Goal: Task Accomplishment & Management: Use online tool/utility

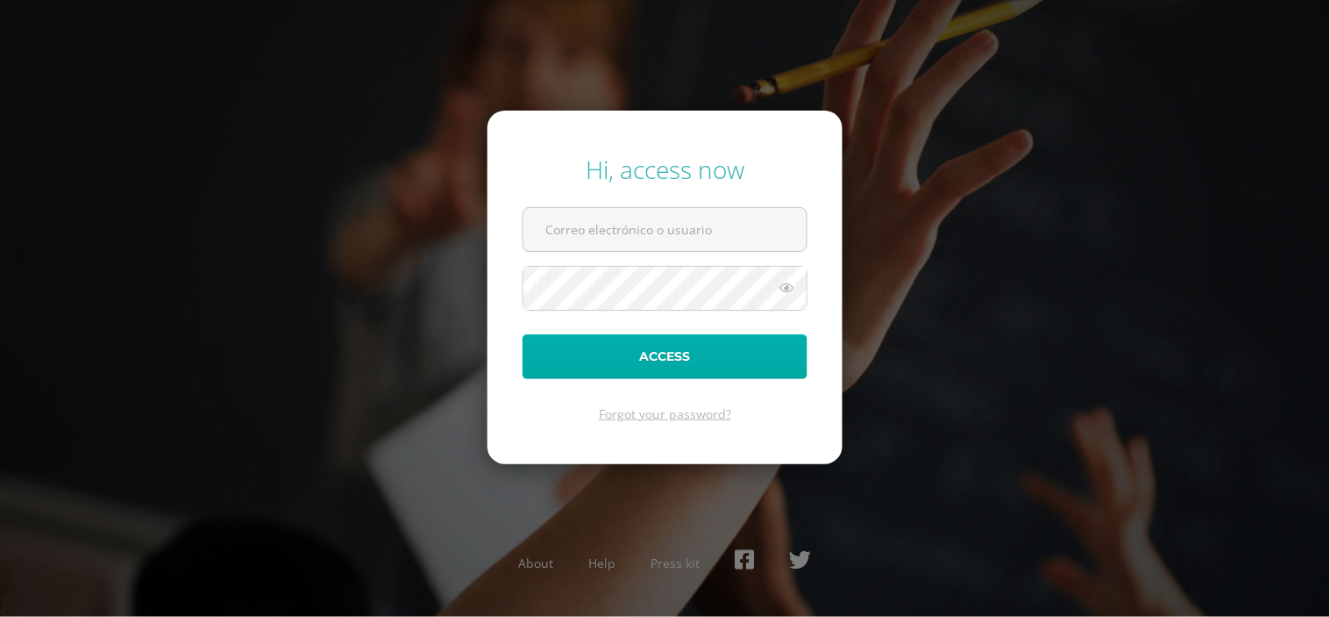
type input "karinadel@cig.edu.gt"
click at [652, 365] on button "Access" at bounding box center [665, 356] width 285 height 45
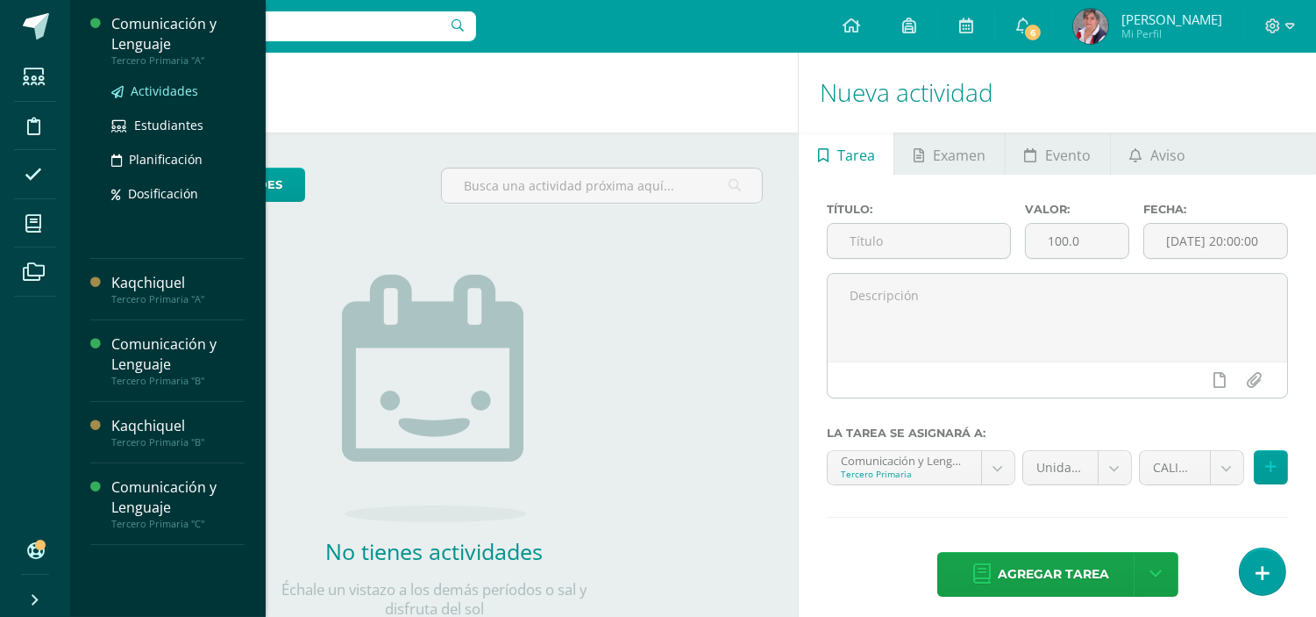
click at [155, 84] on span "Actividades" at bounding box center [165, 90] width 68 height 17
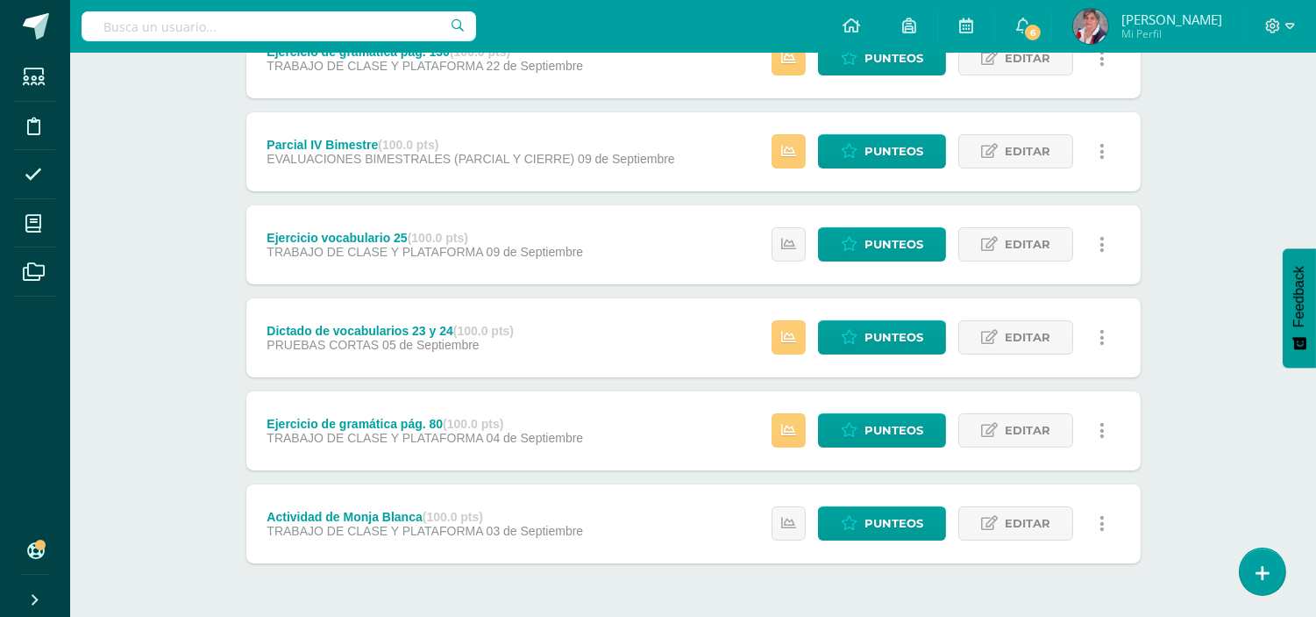
scroll to position [667, 0]
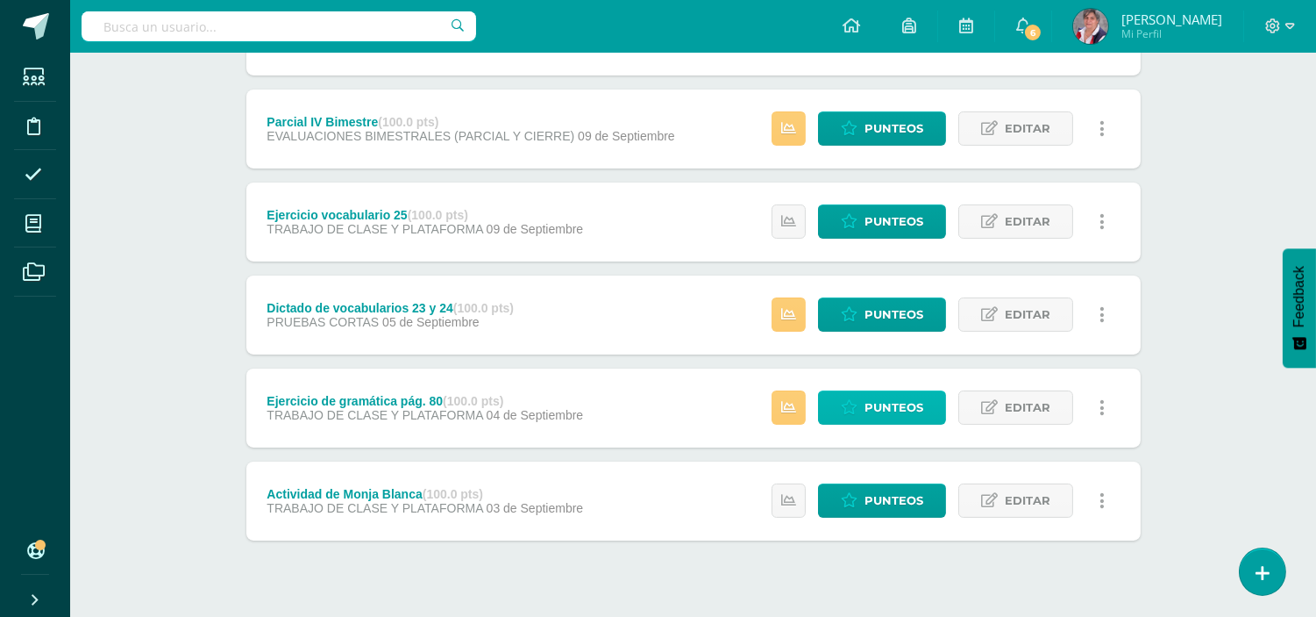
click at [907, 413] on span "Punteos" at bounding box center [894, 407] width 59 height 32
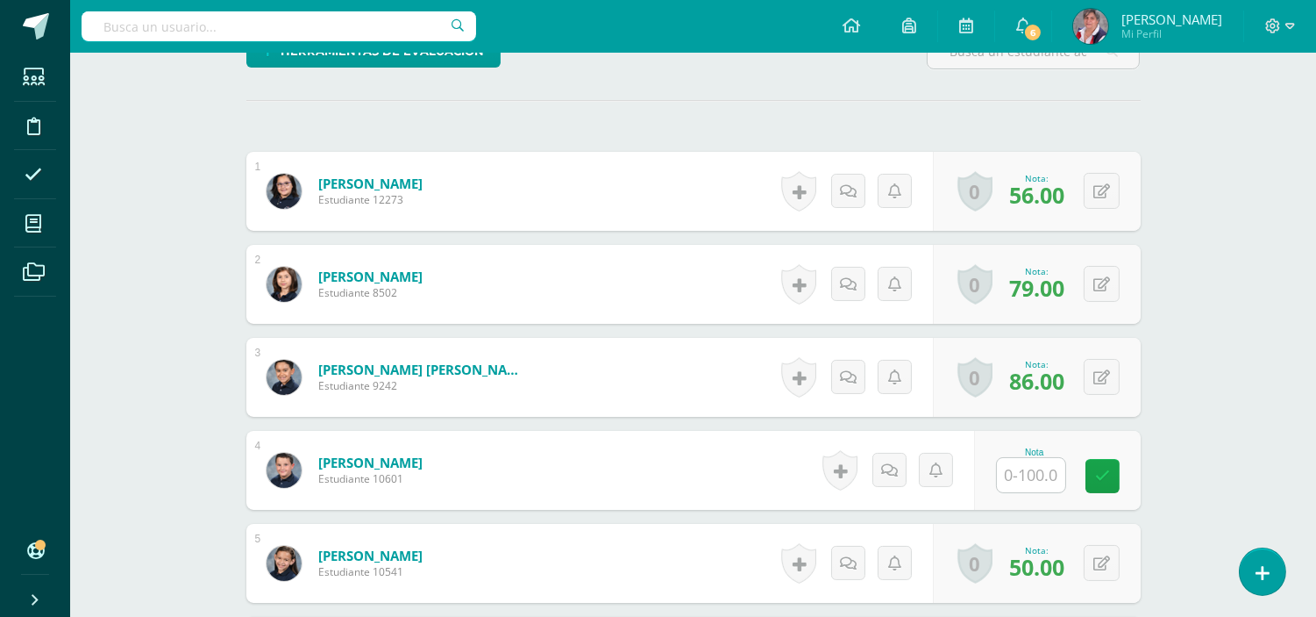
scroll to position [460, 0]
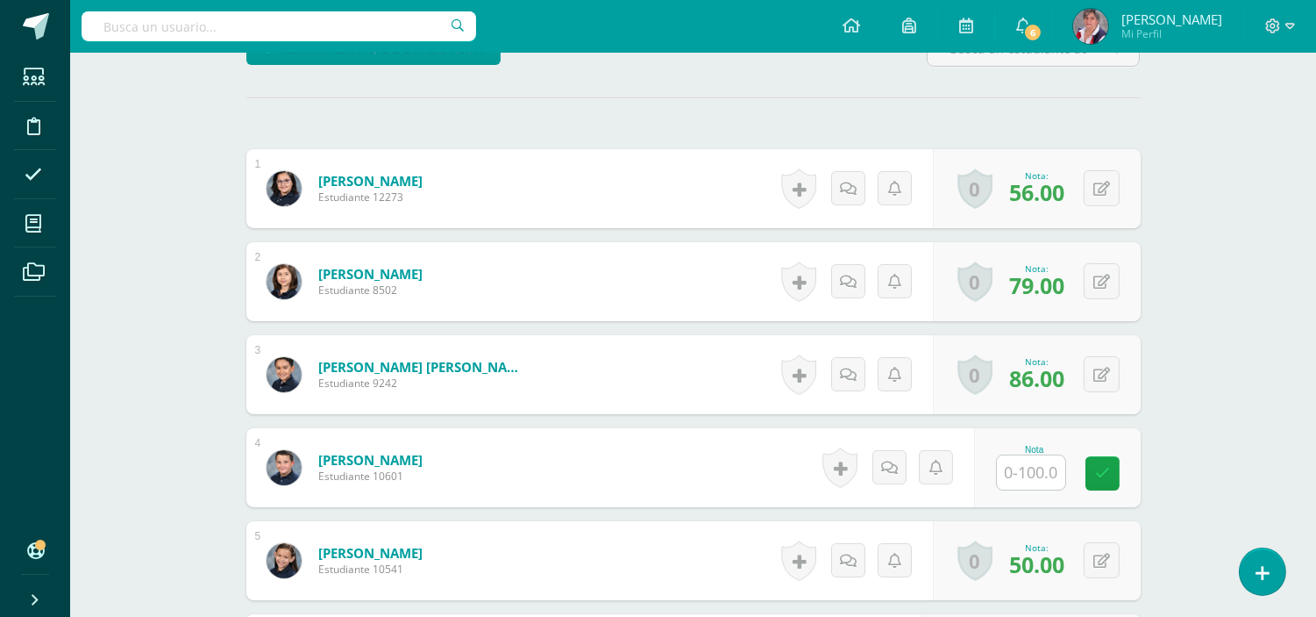
click at [1031, 465] on input "text" at bounding box center [1031, 472] width 68 height 34
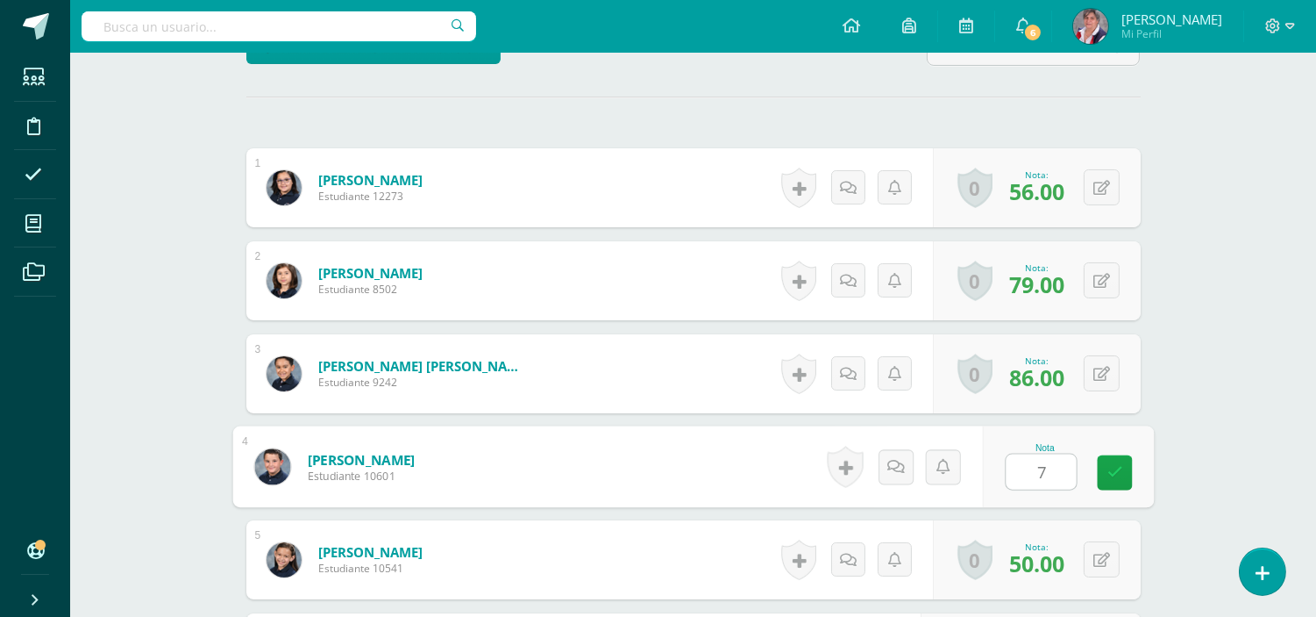
type input "77"
click at [1109, 465] on icon at bounding box center [1115, 472] width 16 height 15
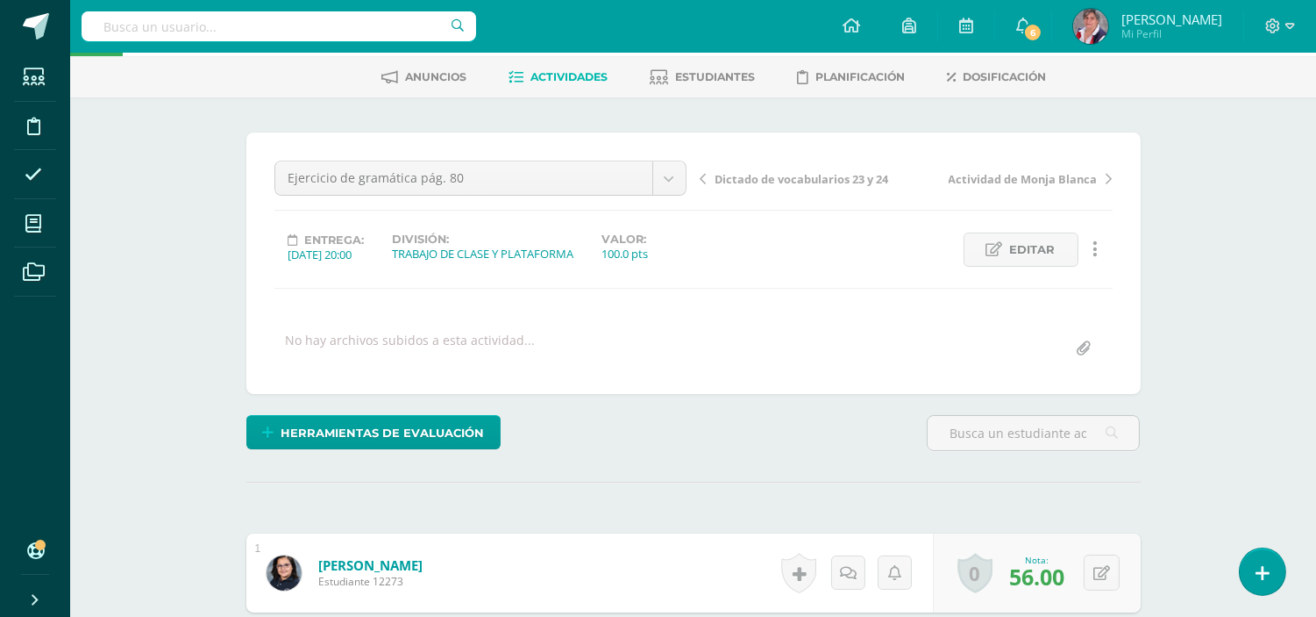
scroll to position [0, 0]
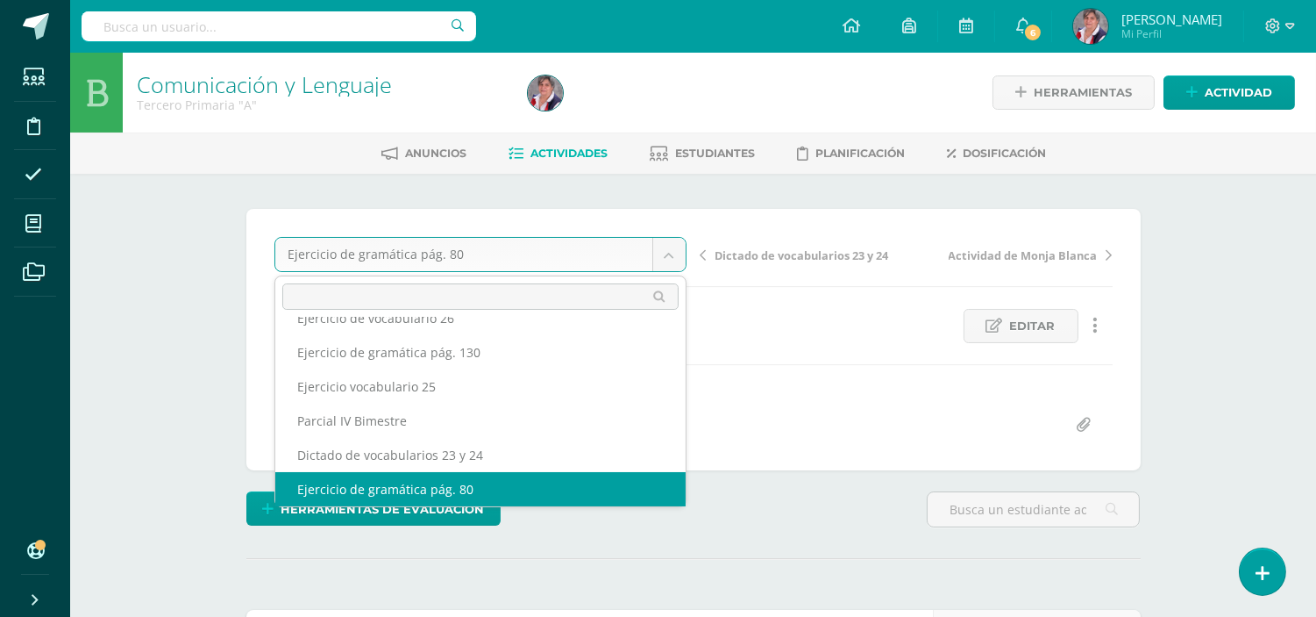
scroll to position [109, 0]
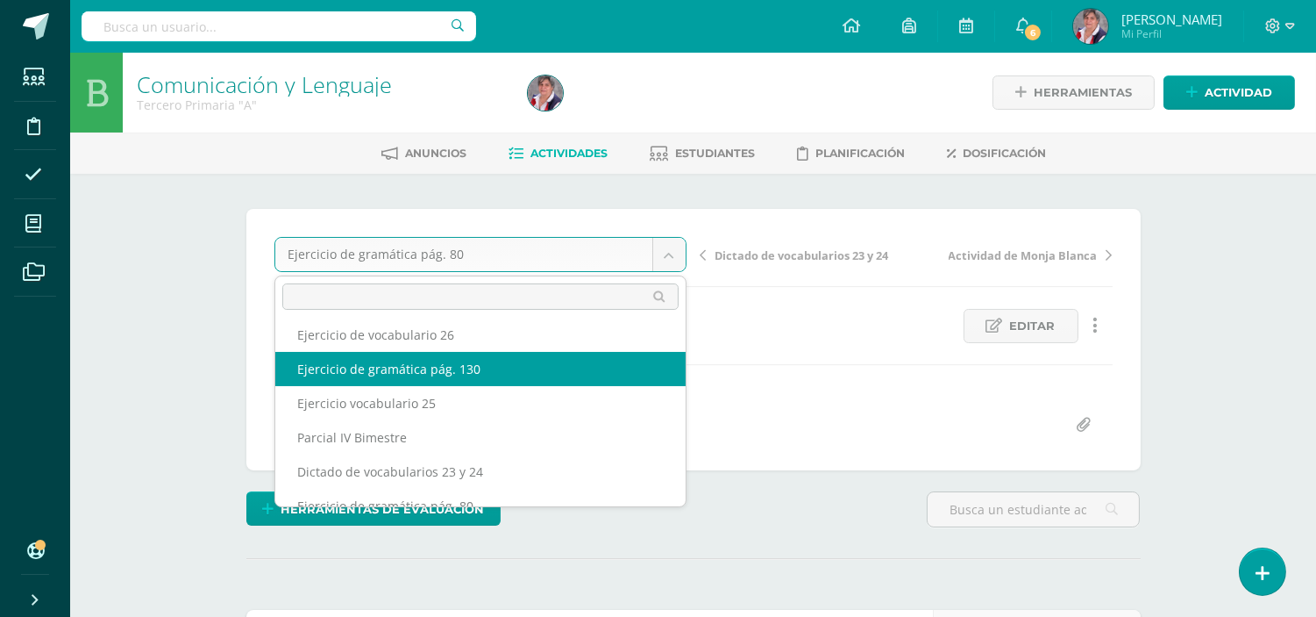
select select "/dashboard/teacher/grade-activity/237833/"
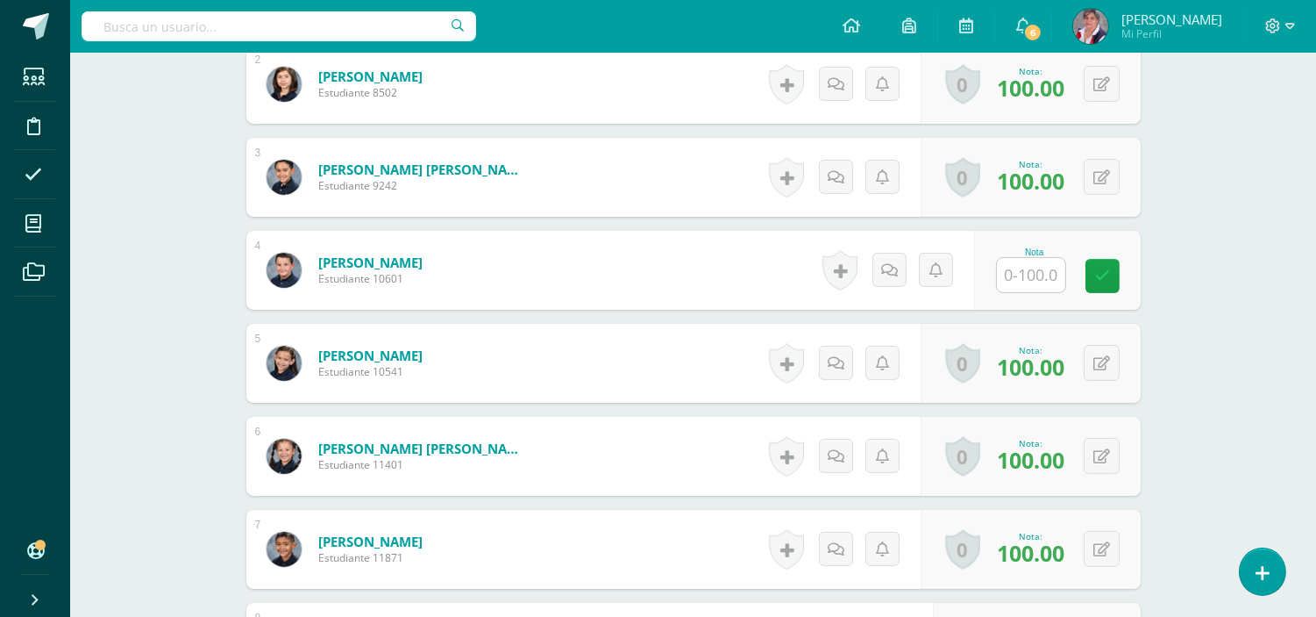
scroll to position [660, 0]
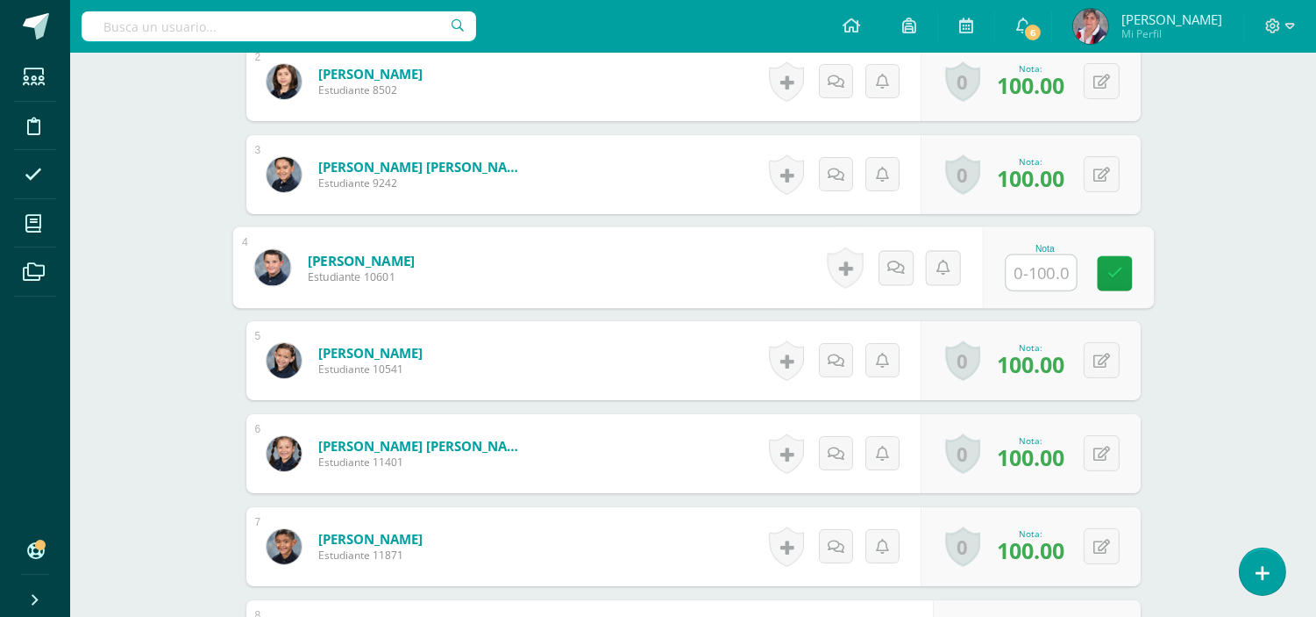
click at [1048, 274] on input "text" at bounding box center [1041, 272] width 70 height 35
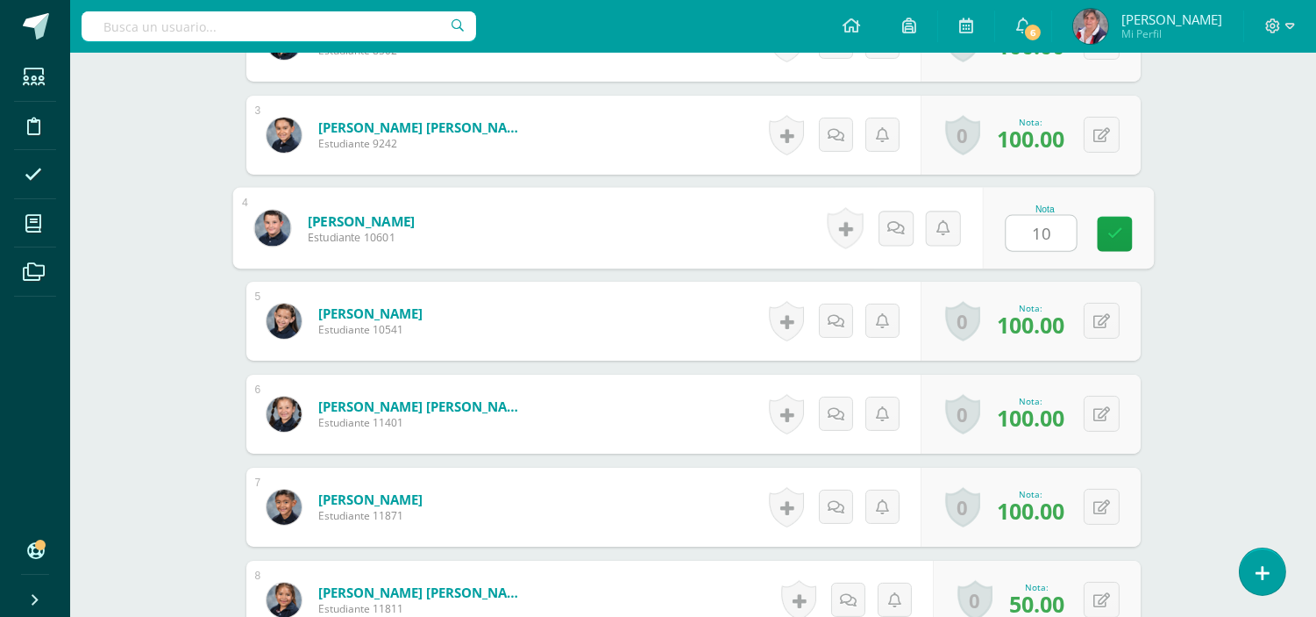
type input "100"
click at [1118, 232] on icon at bounding box center [1115, 233] width 16 height 15
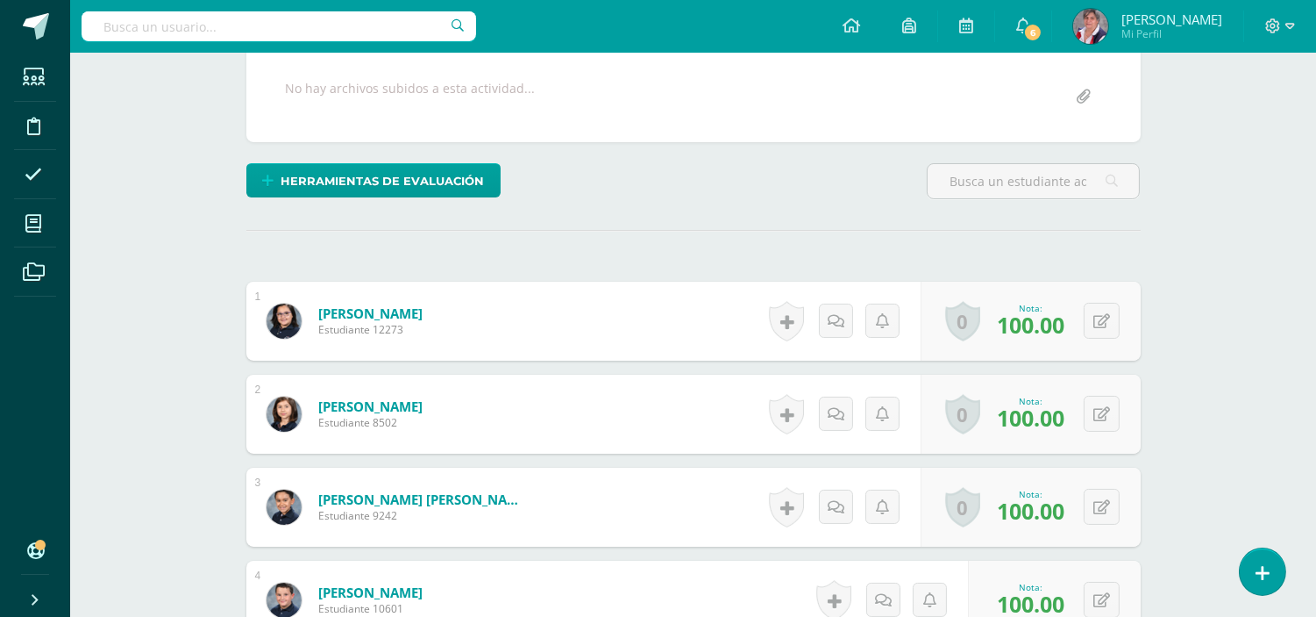
scroll to position [0, 0]
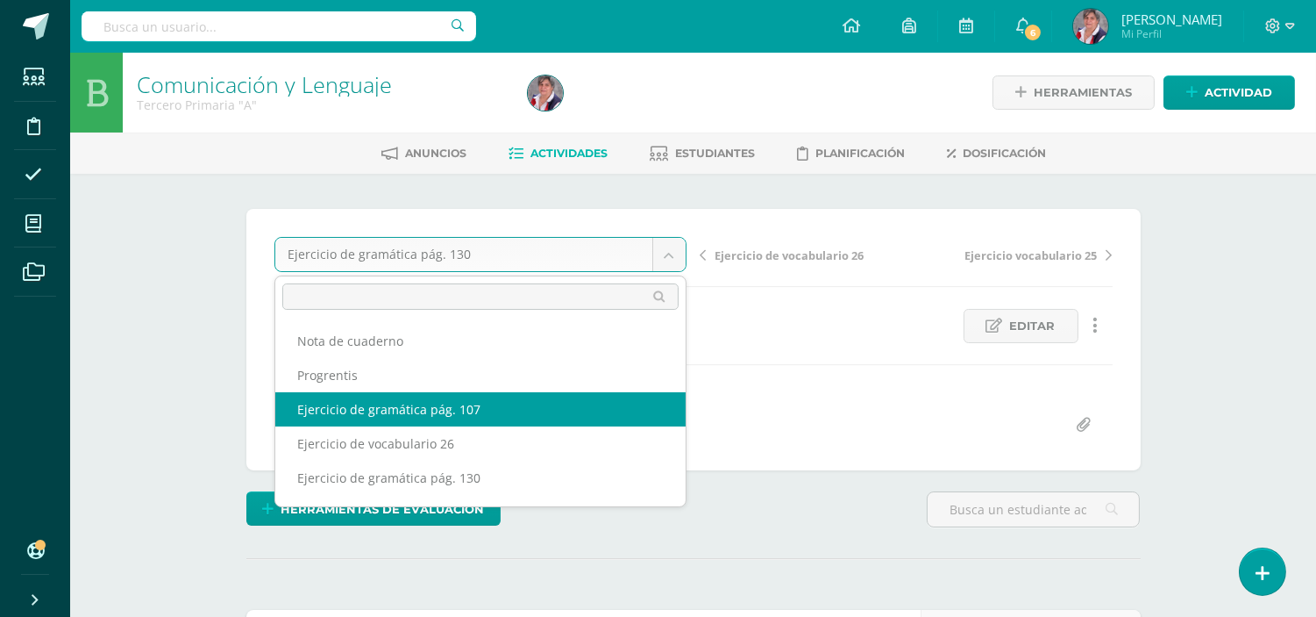
select select "/dashboard/teacher/grade-activity/237826/"
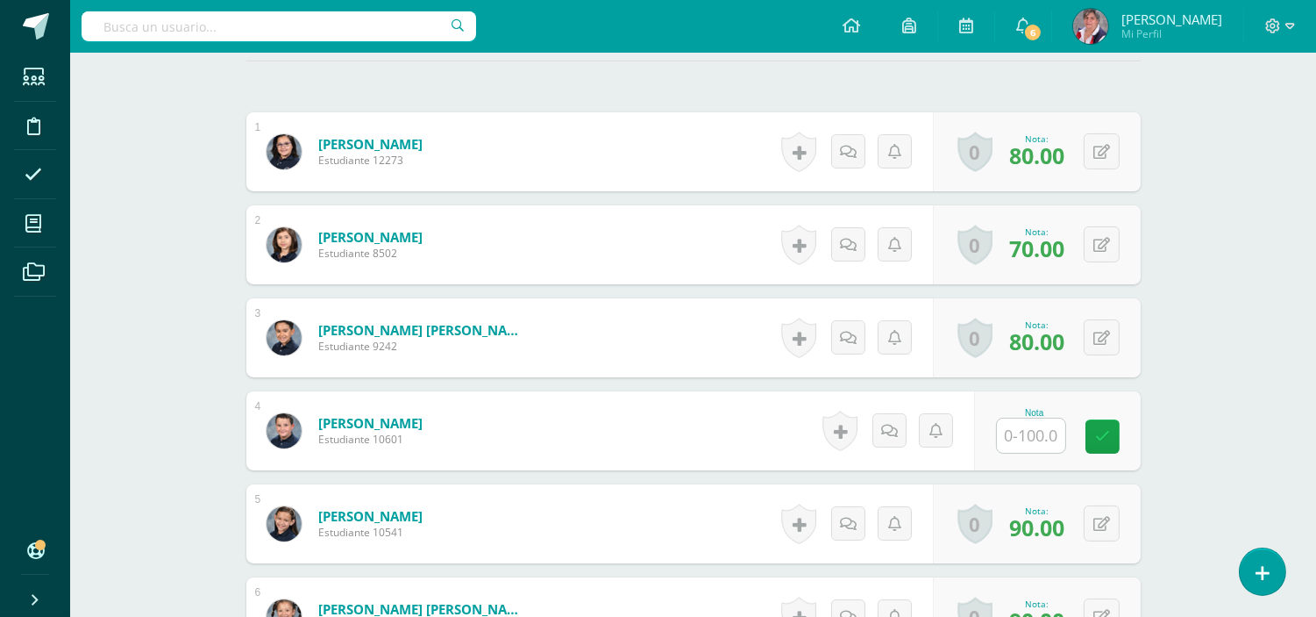
scroll to position [501, 0]
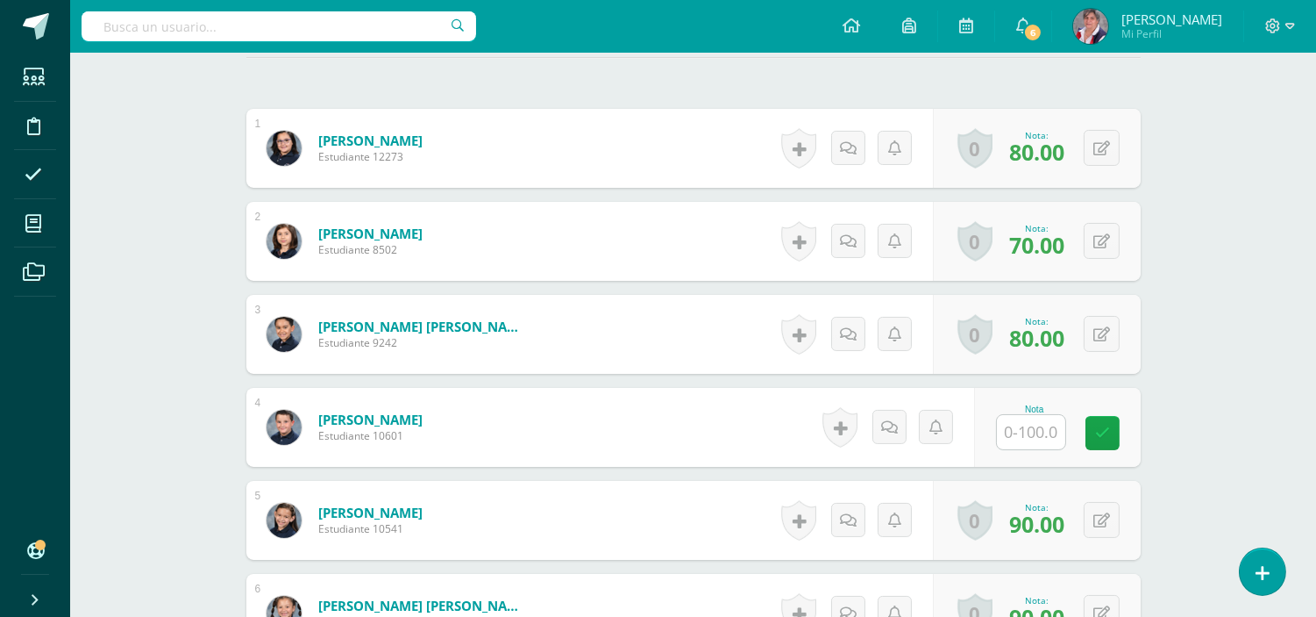
click at [1030, 432] on input "text" at bounding box center [1031, 432] width 68 height 34
type input "90"
click at [1101, 430] on link at bounding box center [1114, 433] width 35 height 35
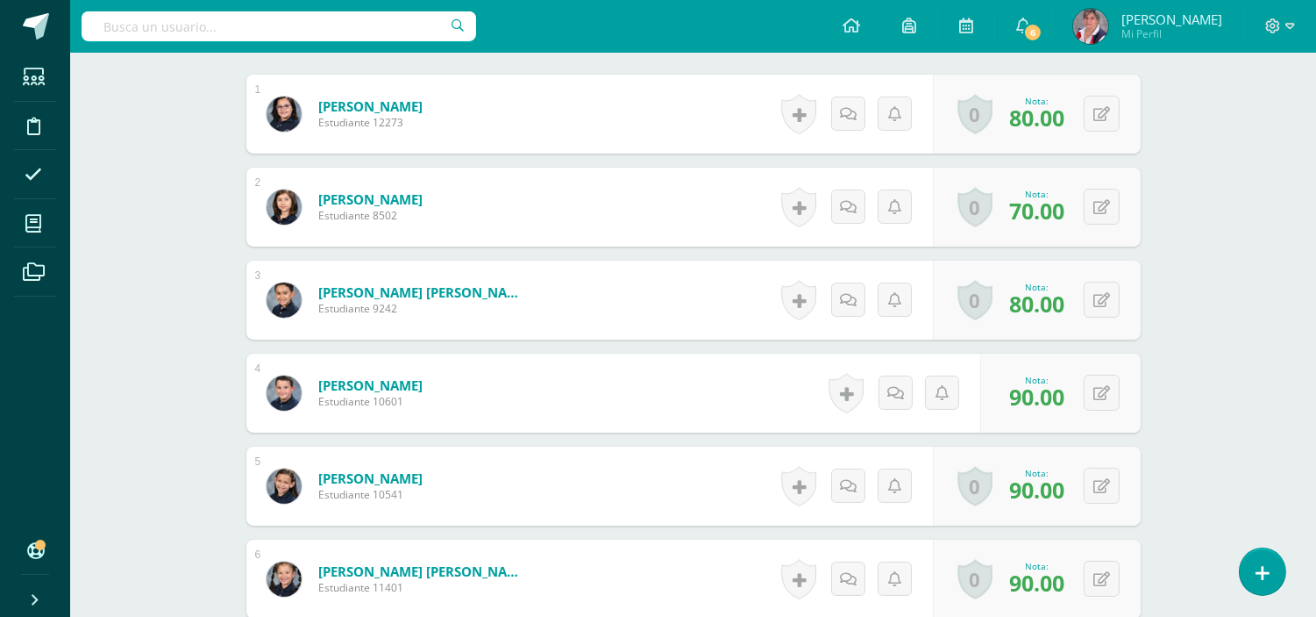
scroll to position [0, 0]
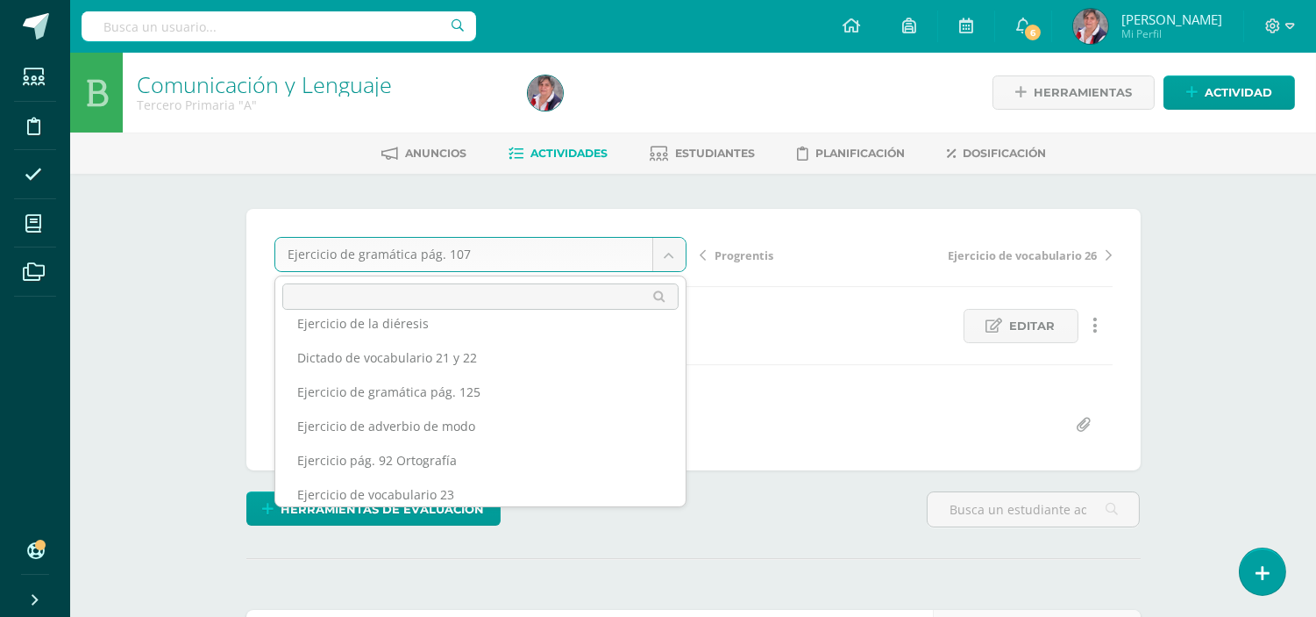
scroll to position [438, 0]
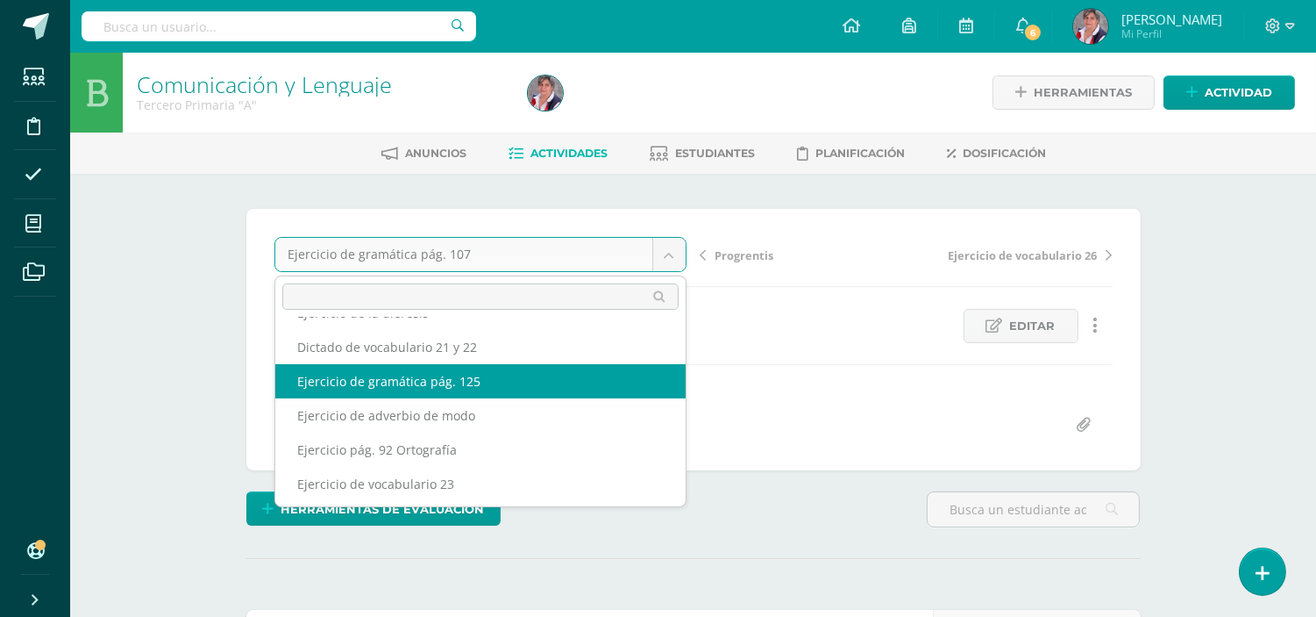
select select "/dashboard/teacher/grade-activity/237832/"
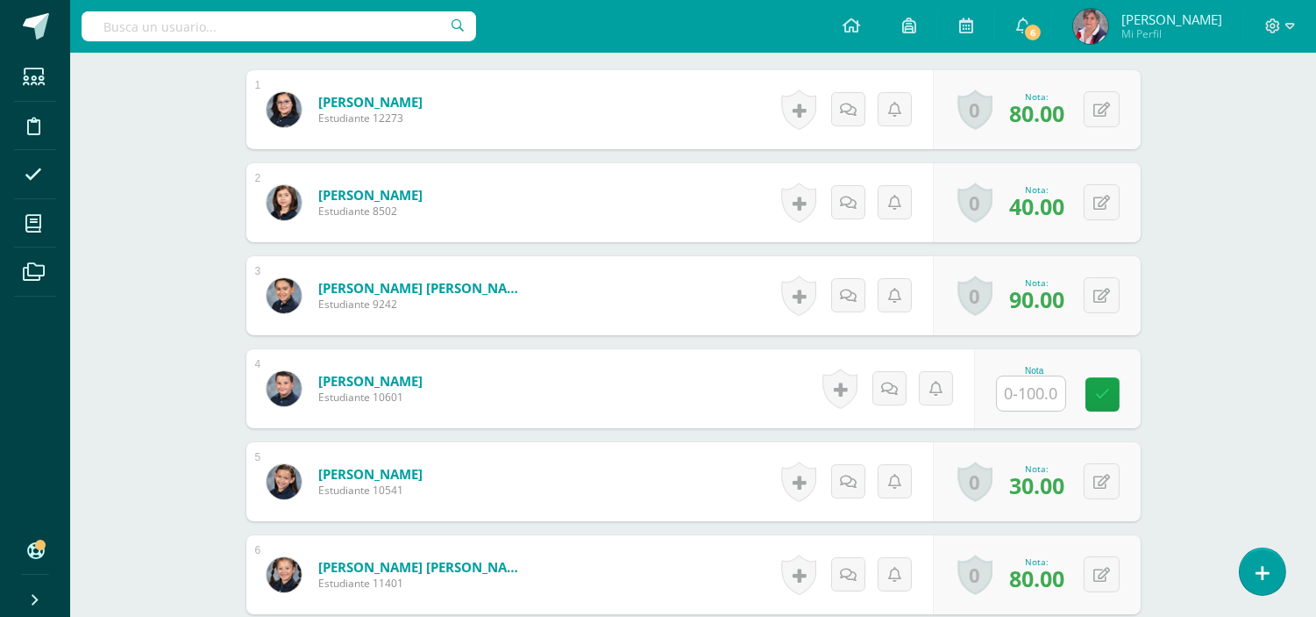
scroll to position [540, 0]
click at [1037, 389] on input "text" at bounding box center [1031, 392] width 68 height 34
type input "80"
click at [1116, 393] on icon at bounding box center [1115, 393] width 16 height 15
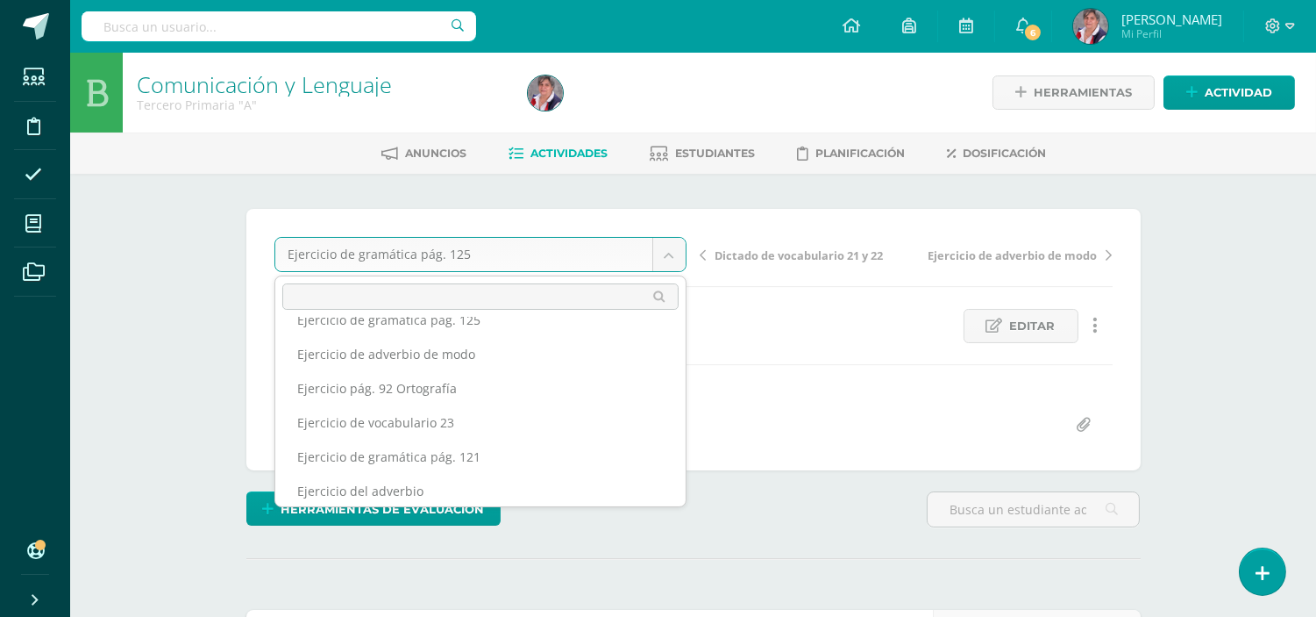
scroll to position [515, 0]
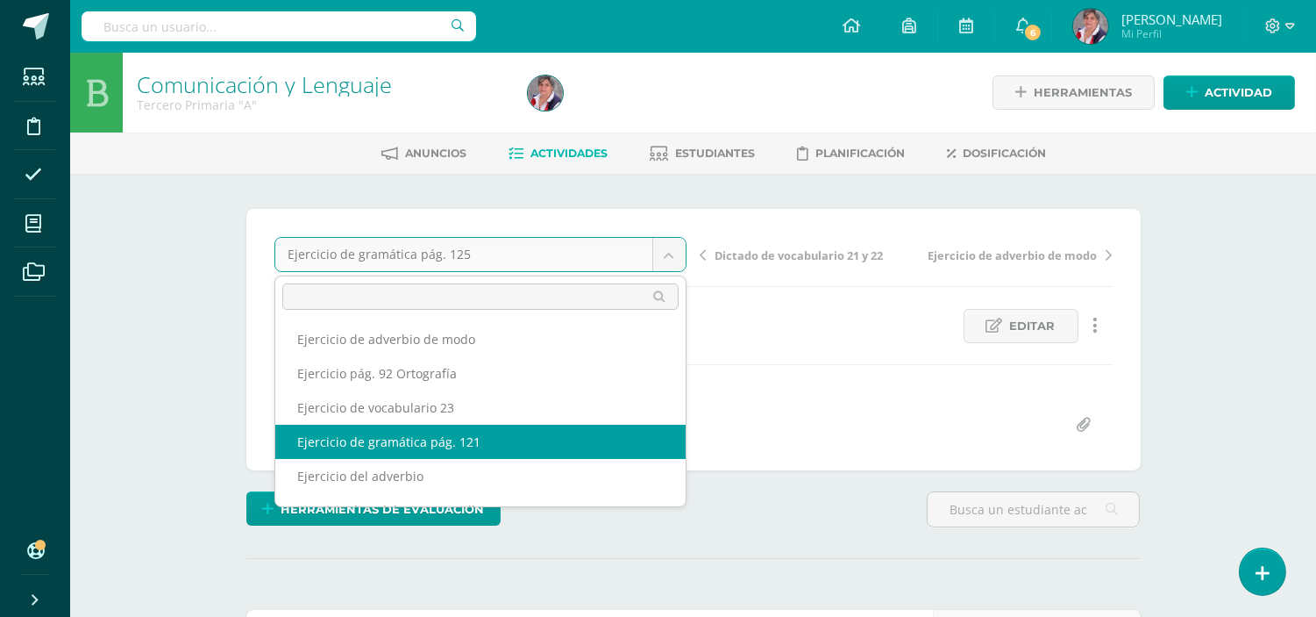
select select "/dashboard/teacher/grade-activity/237827/"
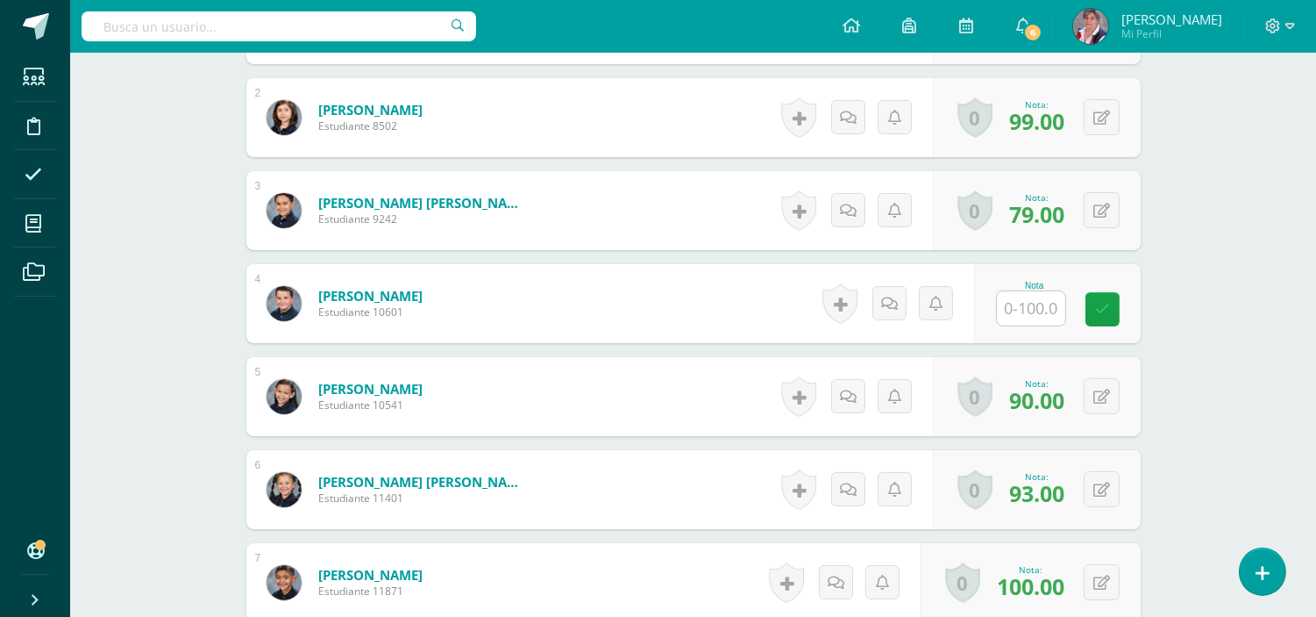
scroll to position [618, 0]
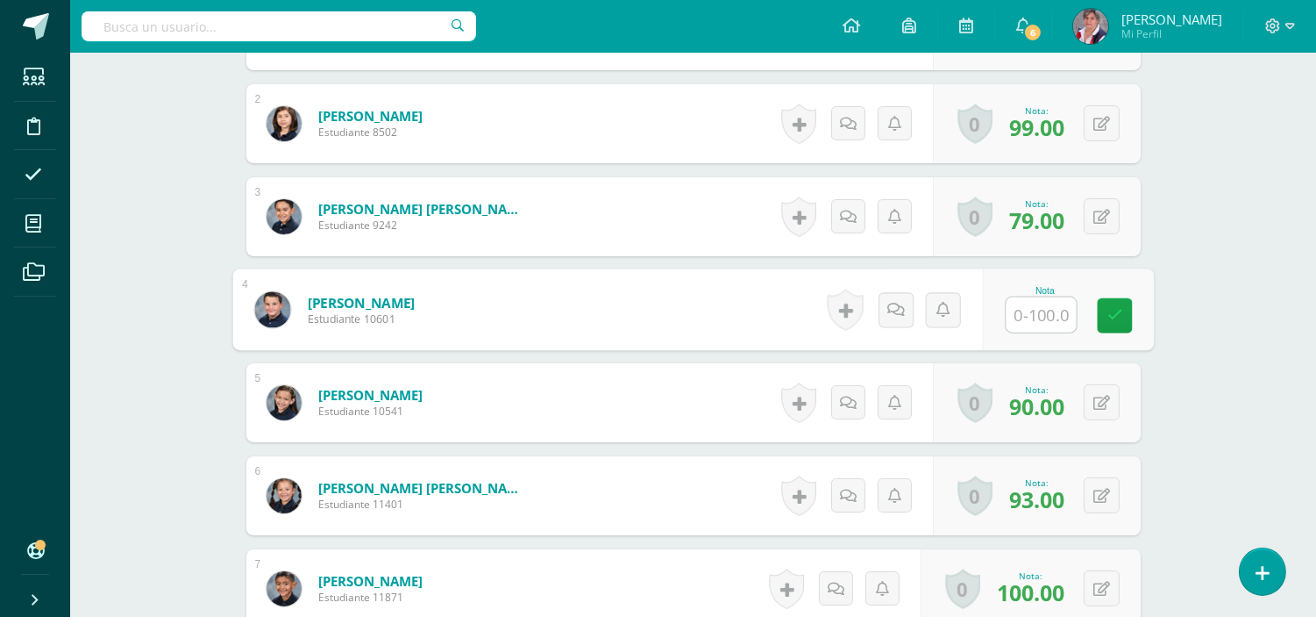
click at [1047, 302] on input "text" at bounding box center [1041, 314] width 70 height 35
type input "70"
click at [1121, 307] on icon at bounding box center [1115, 314] width 16 height 15
